Goal: Task Accomplishment & Management: Complete application form

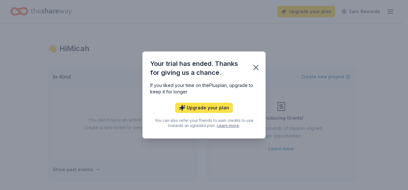
click at [208, 108] on button "Upgrade your plan" at bounding box center [204, 108] width 58 height 10
click at [197, 110] on button "Upgrade your plan" at bounding box center [204, 108] width 58 height 10
click at [182, 106] on icon "button" at bounding box center [182, 108] width 6 height 6
click at [188, 109] on button "Upgrade your plan" at bounding box center [204, 108] width 58 height 10
click at [254, 65] on icon "button" at bounding box center [255, 67] width 9 height 9
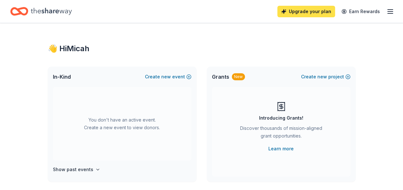
click at [318, 7] on link "Upgrade your plan" at bounding box center [306, 12] width 58 height 12
click at [298, 9] on link "Upgrade your plan" at bounding box center [306, 12] width 58 height 12
click at [286, 10] on link "Upgrade your plan" at bounding box center [306, 12] width 58 height 12
click at [391, 11] on icon "button" at bounding box center [390, 12] width 8 height 8
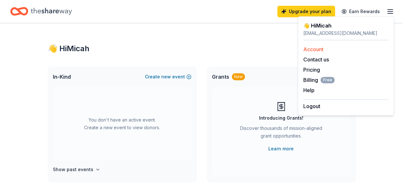
click at [315, 49] on link "Account" at bounding box center [313, 49] width 20 height 6
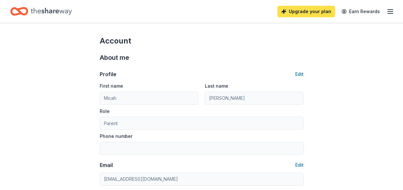
click at [297, 12] on link "Upgrade your plan" at bounding box center [306, 12] width 58 height 12
click at [394, 12] on div "Upgrade your plan Earn Rewards" at bounding box center [201, 11] width 403 height 23
click at [388, 12] on line "button" at bounding box center [390, 12] width 5 height 0
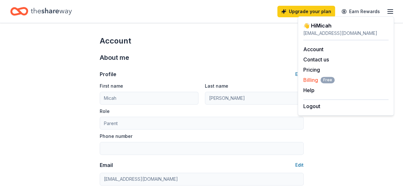
click at [307, 78] on span "Billing Free" at bounding box center [318, 80] width 31 height 8
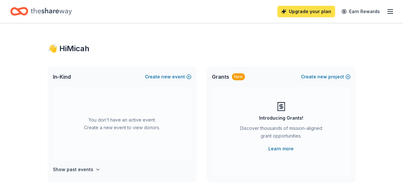
click at [305, 11] on link "Upgrade your plan" at bounding box center [306, 12] width 58 height 12
click at [318, 11] on link "Upgrade your plan" at bounding box center [306, 12] width 58 height 12
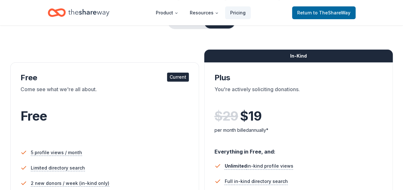
scroll to position [37, 0]
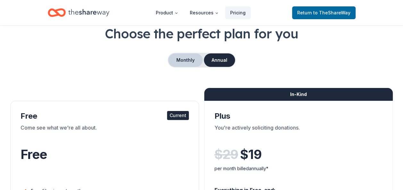
click at [177, 59] on button "Monthly" at bounding box center [185, 60] width 34 height 13
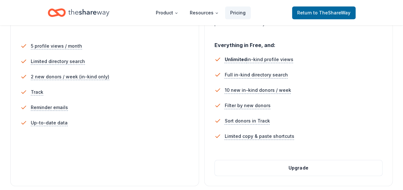
scroll to position [194, 0]
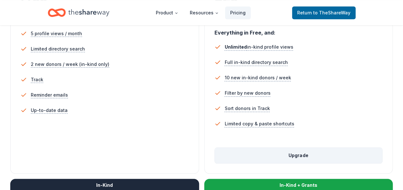
click at [282, 153] on button "Upgrade" at bounding box center [299, 155] width 168 height 15
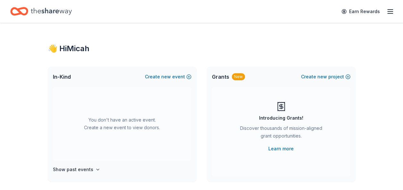
click at [390, 12] on icon "button" at bounding box center [390, 12] width 8 height 8
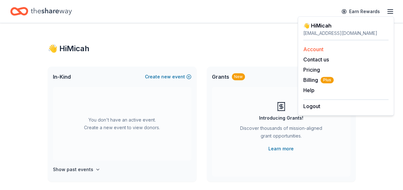
click at [312, 49] on link "Account" at bounding box center [313, 49] width 20 height 6
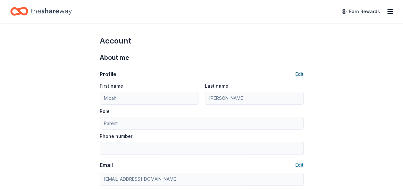
click at [302, 74] on button "Edit" at bounding box center [299, 75] width 8 height 8
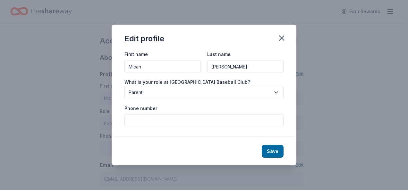
click at [160, 124] on input "Phone number" at bounding box center [203, 120] width 159 height 13
type input "310-721-5462"
click at [270, 150] on button "Save" at bounding box center [273, 151] width 22 height 13
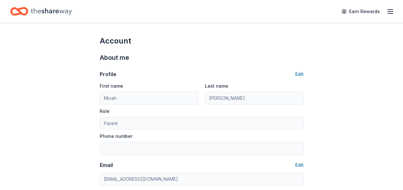
type input "310-721-5462"
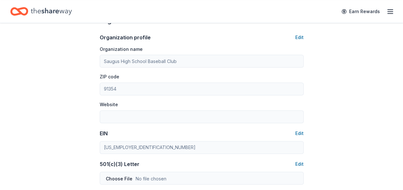
scroll to position [223, 0]
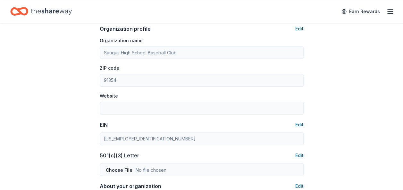
click at [299, 27] on button "Edit" at bounding box center [299, 29] width 8 height 8
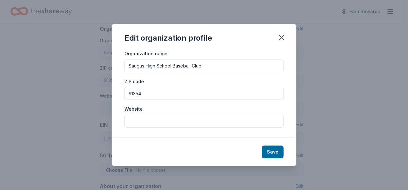
click at [156, 121] on input "Website" at bounding box center [203, 121] width 159 height 13
paste input "[URL][DOMAIN_NAME]"
type input "[URL][DOMAIN_NAME]"
click at [270, 151] on button "Save" at bounding box center [273, 152] width 22 height 13
type input "[URL][DOMAIN_NAME]"
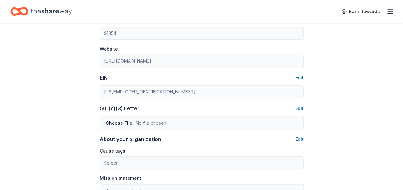
scroll to position [287, 0]
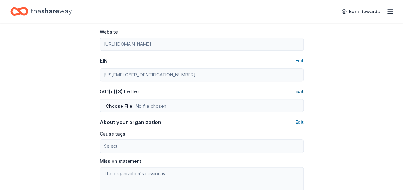
click at [300, 91] on button "Edit" at bounding box center [299, 92] width 8 height 8
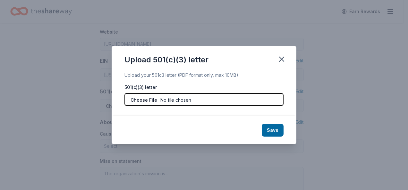
click at [177, 100] on input "file" at bounding box center [203, 99] width 159 height 13
click at [179, 99] on input "file" at bounding box center [203, 99] width 159 height 13
type input "C:\fakepath\Saugus IRS Letter.jpg"
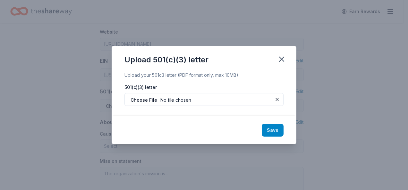
click at [272, 130] on button "Save" at bounding box center [273, 130] width 22 height 13
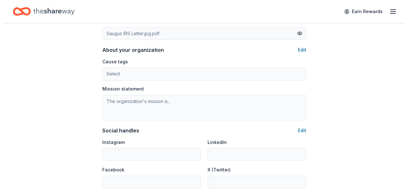
scroll to position [372, 0]
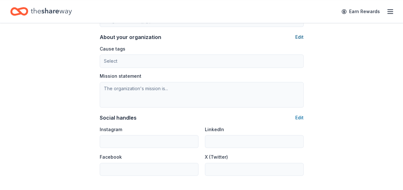
click at [298, 36] on button "Edit" at bounding box center [299, 37] width 8 height 8
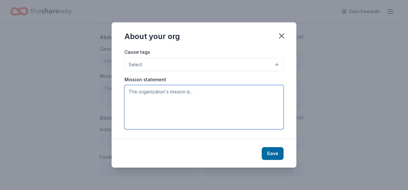
click at [157, 95] on textarea at bounding box center [203, 107] width 159 height 44
paste textarea "The Club is organized and operated for the development of the players at Saugus…"
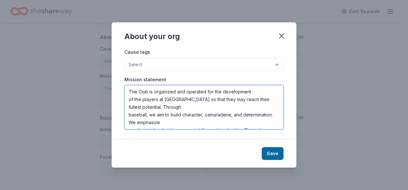
scroll to position [27, 0]
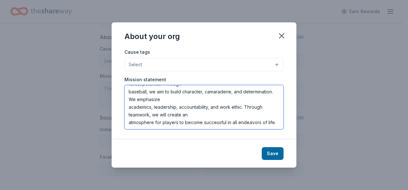
type textarea "The Club is organized and operated for the development of the players at Saugus…"
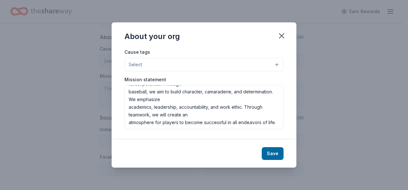
click at [276, 63] on button "Select" at bounding box center [203, 64] width 159 height 13
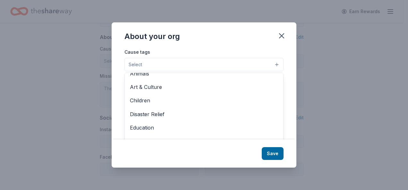
scroll to position [10, 0]
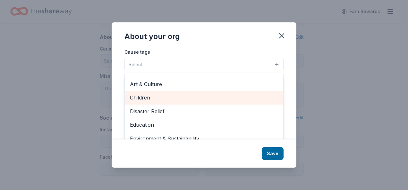
click at [153, 96] on span "Children" at bounding box center [204, 98] width 148 height 8
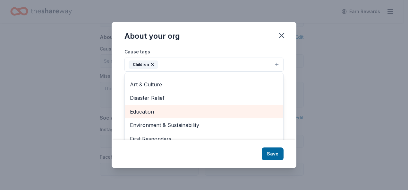
click at [140, 112] on span "Education" at bounding box center [204, 112] width 148 height 8
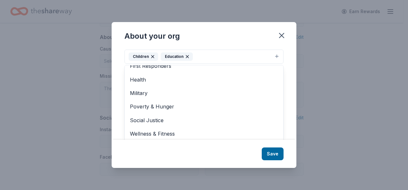
scroll to position [10, 0]
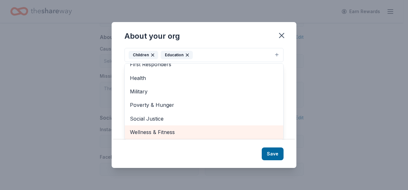
click at [178, 132] on span "Wellness & Fitness" at bounding box center [204, 132] width 148 height 8
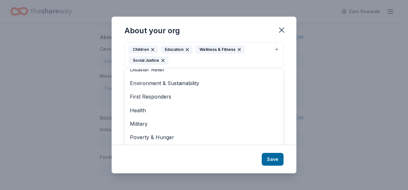
scroll to position [0, 0]
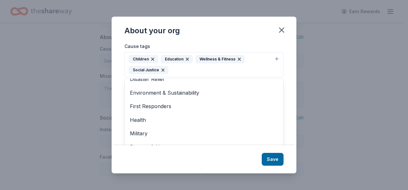
click at [162, 60] on div "Children Education Wellness & Fitness Social Justice" at bounding box center [200, 64] width 143 height 19
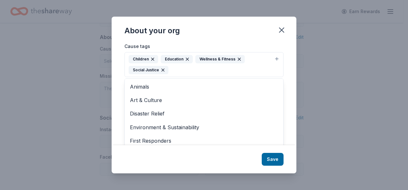
click at [164, 71] on icon "button" at bounding box center [162, 70] width 5 height 5
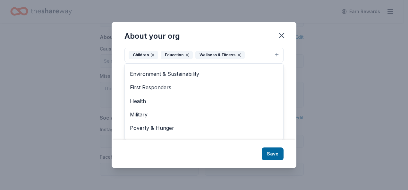
scroll to position [48, 0]
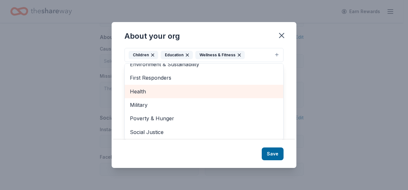
click at [142, 88] on span "Health" at bounding box center [204, 92] width 148 height 8
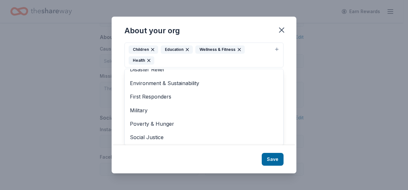
scroll to position [35, 0]
click at [268, 159] on div "About your org Cause tags Children Education Wellness & Fitness Health Animals …" at bounding box center [204, 95] width 185 height 157
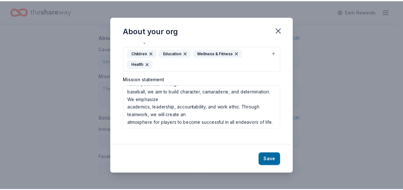
scroll to position [0, 0]
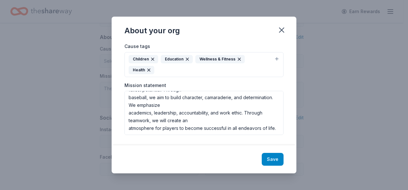
click at [273, 154] on button "Save" at bounding box center [273, 159] width 22 height 13
type textarea "The Club is organized and operated for the development of the players at Saugus…"
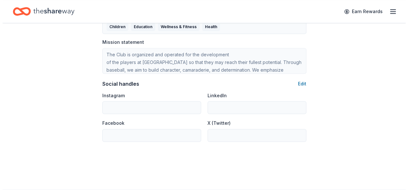
scroll to position [410, 0]
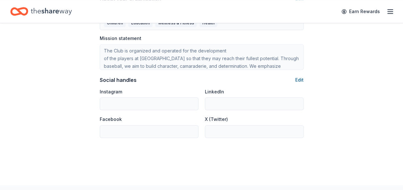
click at [298, 77] on button "Edit" at bounding box center [299, 80] width 8 height 8
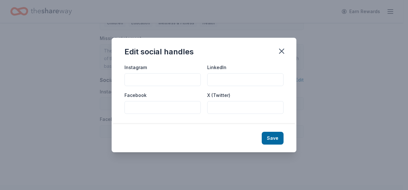
click at [150, 79] on input "Instagram" at bounding box center [162, 79] width 76 height 13
paste input "https://www.instagram.com/saugushsbaseball/reels/"
type input "https://www.instagram.com/saugushsbaseball/reels/"
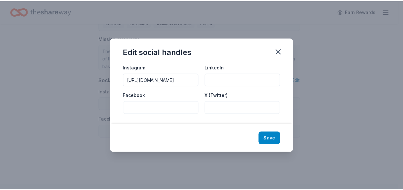
scroll to position [0, 0]
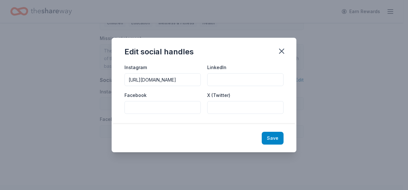
click at [269, 139] on button "Save" at bounding box center [273, 138] width 22 height 13
type input "https://www.instagram.com/saugushsbaseball/reels/"
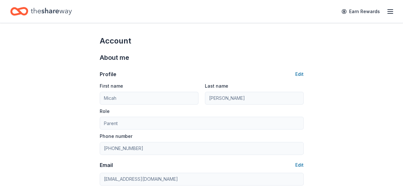
click at [391, 10] on icon "button" at bounding box center [390, 12] width 8 height 8
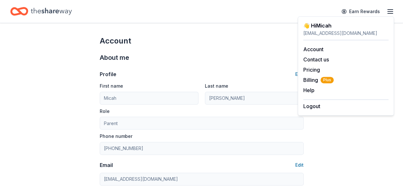
click at [26, 10] on icon "Home" at bounding box center [22, 11] width 10 height 6
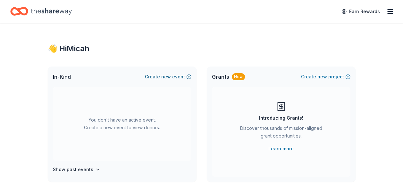
click at [188, 75] on button "Create new event" at bounding box center [168, 77] width 46 height 8
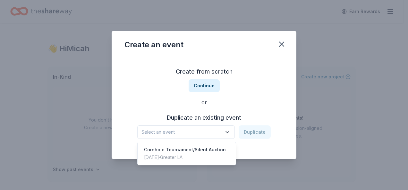
click at [229, 132] on icon "button" at bounding box center [227, 133] width 3 height 2
click at [212, 148] on div "Cornhole Tournament/Silent Auction" at bounding box center [185, 150] width 82 height 8
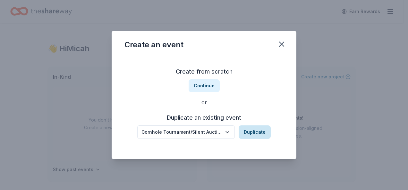
click at [248, 130] on button "Duplicate" at bounding box center [255, 132] width 32 height 13
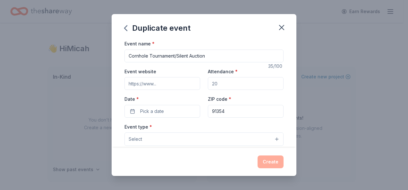
click at [155, 85] on input "Event website" at bounding box center [162, 83] width 76 height 13
paste input "[URL][DOMAIN_NAME]"
type input "[URL][DOMAIN_NAME]"
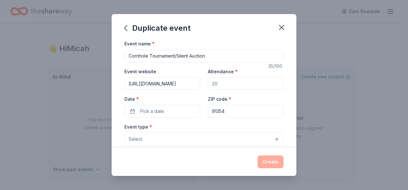
click at [219, 84] on input "Attendance *" at bounding box center [246, 83] width 76 height 13
type input "2"
type input "300"
click at [155, 111] on span "Pick a date" at bounding box center [152, 112] width 24 height 8
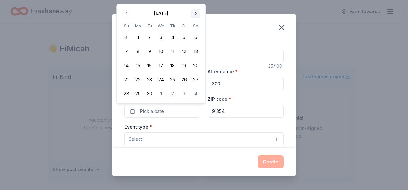
click at [198, 12] on button "Go to next month" at bounding box center [195, 13] width 9 height 9
click at [197, 12] on button "Go to next month" at bounding box center [195, 13] width 9 height 9
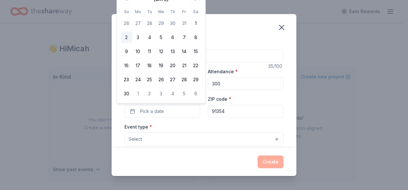
click at [128, 37] on button "2" at bounding box center [127, 38] width 12 height 12
click at [224, 109] on input "91354" at bounding box center [246, 111] width 76 height 13
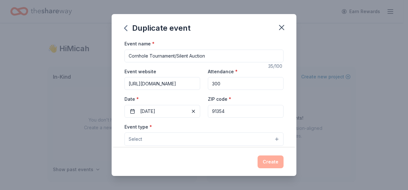
click at [270, 140] on button "Select" at bounding box center [203, 139] width 159 height 13
click at [272, 139] on button "Select" at bounding box center [203, 139] width 159 height 13
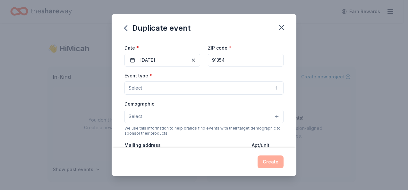
scroll to position [64, 0]
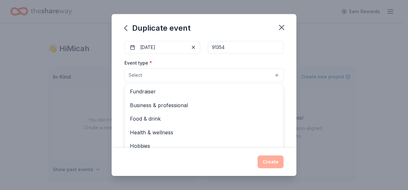
click at [181, 74] on button "Select" at bounding box center [203, 75] width 159 height 13
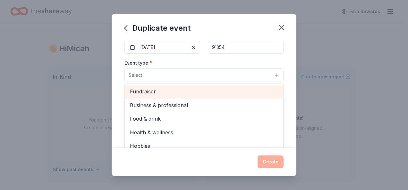
click at [149, 89] on span "Fundraiser" at bounding box center [204, 92] width 148 height 8
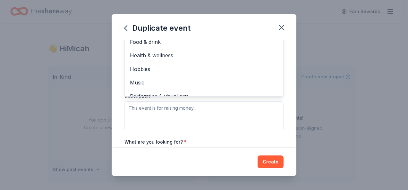
scroll to position [141, 0]
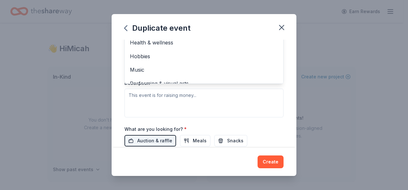
click at [126, 26] on div "Duplicate event Event name * Cornhole Tournament/Silent Auction 35 /100 Event w…" at bounding box center [204, 95] width 185 height 162
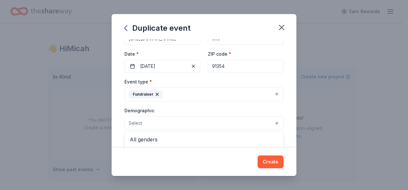
click at [174, 123] on button "Select" at bounding box center [203, 123] width 159 height 13
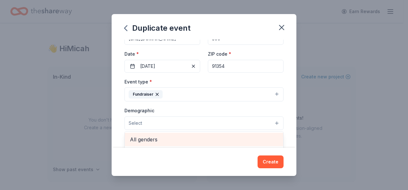
click at [185, 141] on span "All genders" at bounding box center [204, 140] width 148 height 8
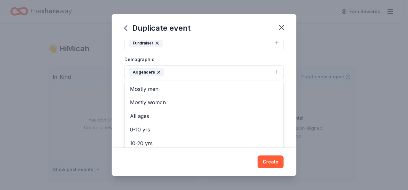
scroll to position [109, 0]
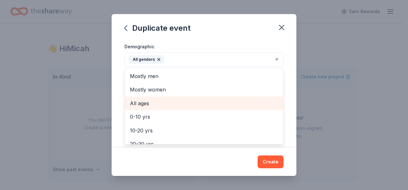
click at [145, 99] on span "All ages" at bounding box center [204, 103] width 148 height 8
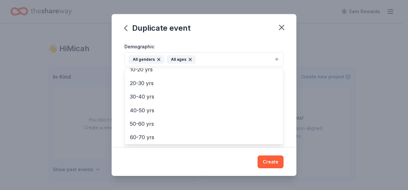
scroll to position [76, 0]
click at [181, 39] on div "Duplicate event Event name * Cornhole Tournament/Silent Auction 35 /100 Event w…" at bounding box center [204, 95] width 185 height 162
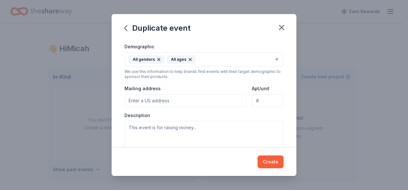
click at [167, 99] on input "Mailing address" at bounding box center [185, 101] width 122 height 13
type input "[STREET_ADDRESS]"
click at [260, 98] on input "Apt/unit" at bounding box center [268, 101] width 32 height 13
type input "1"
type input "#150"
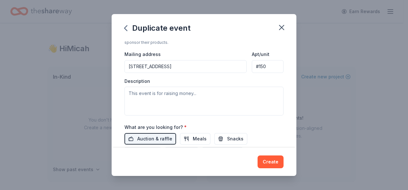
scroll to position [148, 0]
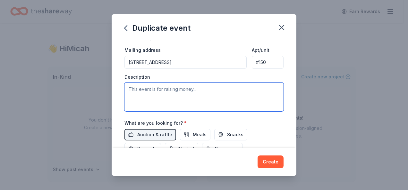
click at [152, 90] on textarea at bounding box center [203, 97] width 159 height 29
click at [161, 87] on textarea at bounding box center [203, 97] width 159 height 29
paste textarea "Hello, my name is [PERSON_NAME], and I am a parent of a Saugus High School Base…"
type textarea "Hello, my name is [PERSON_NAME], and I am a parent of a Saugus High School Base…"
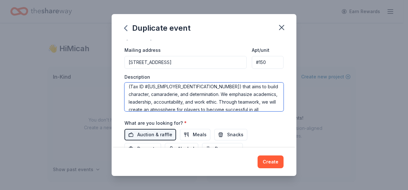
scroll to position [77, 0]
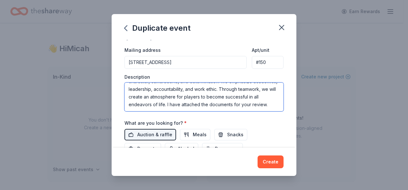
drag, startPoint x: 125, startPoint y: 87, endPoint x: 259, endPoint y: 130, distance: 140.8
click at [259, 130] on div "Event name * Cornhole Tournament/Silent Auction 35 /100 Event website [URL][DOM…" at bounding box center [203, 41] width 159 height 298
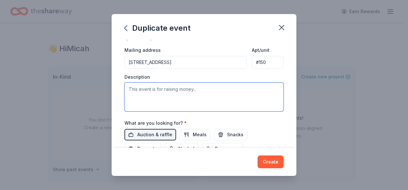
scroll to position [0, 0]
paste textarea "Hello, my name is [PERSON_NAME], and I am a parent of a Saugus High School Base…"
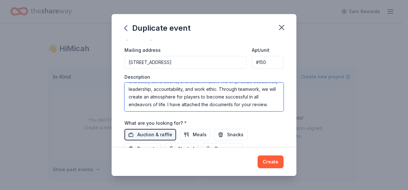
scroll to position [77, 0]
drag, startPoint x: 247, startPoint y: 106, endPoint x: 142, endPoint y: 108, distance: 104.9
click at [142, 108] on textarea "Hello, my name is [PERSON_NAME], and I am a parent of a Saugus High School Base…" at bounding box center [203, 97] width 159 height 29
type textarea "Hello, my name is [PERSON_NAME], and I am a parent of a Saugus High School Base…"
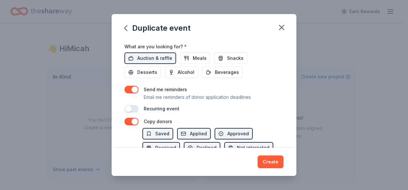
scroll to position [225, 0]
click at [142, 54] on span "Auction & raffle" at bounding box center [154, 58] width 35 height 8
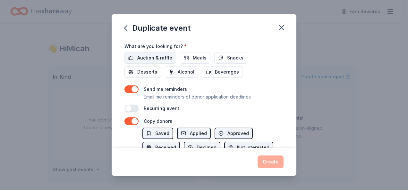
click at [142, 54] on span "Auction & raffle" at bounding box center [154, 58] width 35 height 8
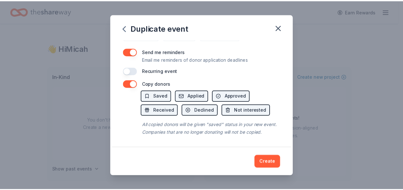
scroll to position [268, 0]
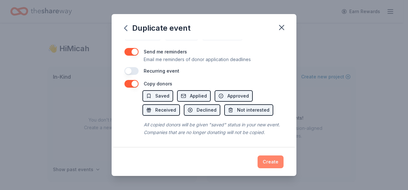
click at [268, 160] on button "Create" at bounding box center [270, 162] width 26 height 13
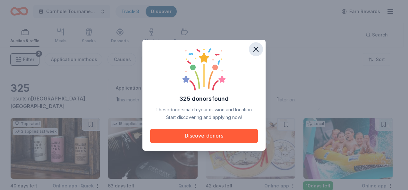
click at [255, 49] on icon "button" at bounding box center [256, 49] width 4 height 4
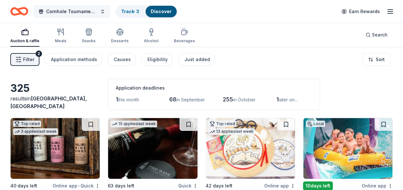
click at [74, 12] on span "Cornhole Tournament/Silent Auction" at bounding box center [71, 12] width 51 height 8
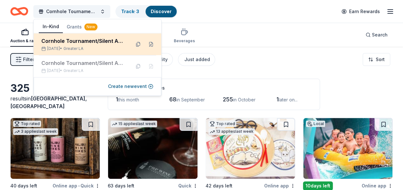
click at [62, 45] on div "Cornhole Tournament/Silent Auction" at bounding box center [83, 41] width 84 height 8
click at [138, 44] on button at bounding box center [138, 44] width 10 height 10
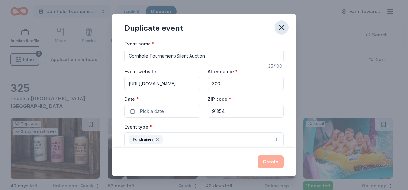
click at [284, 28] on icon "button" at bounding box center [281, 27] width 9 height 9
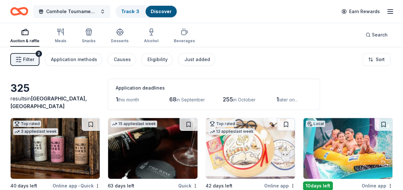
click at [93, 10] on span "Cornhole Tournament/Silent Auction" at bounding box center [71, 12] width 51 height 8
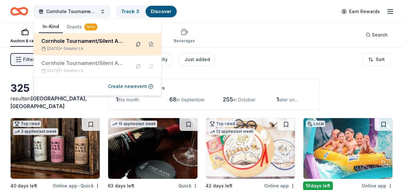
click at [137, 41] on button at bounding box center [138, 44] width 10 height 10
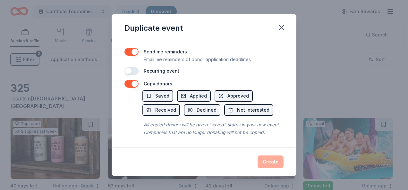
scroll to position [268, 0]
click at [285, 27] on icon "button" at bounding box center [281, 27] width 9 height 9
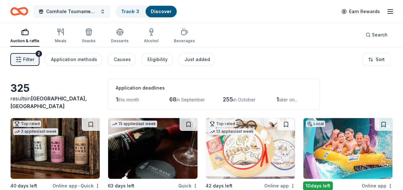
click at [83, 10] on span "Cornhole Tournament/Silent Auction" at bounding box center [71, 12] width 51 height 8
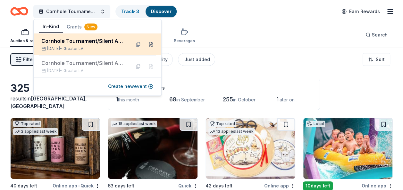
click at [153, 43] on button at bounding box center [151, 44] width 10 height 10
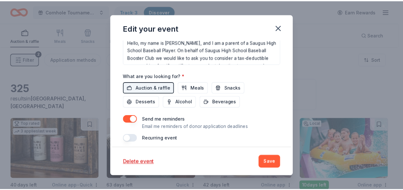
scroll to position [237, 0]
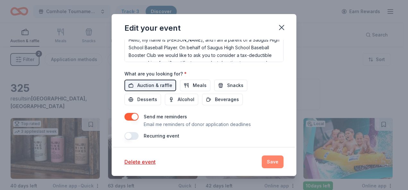
click at [273, 163] on button "Save" at bounding box center [273, 162] width 22 height 13
